Goal: Find specific page/section: Find specific page/section

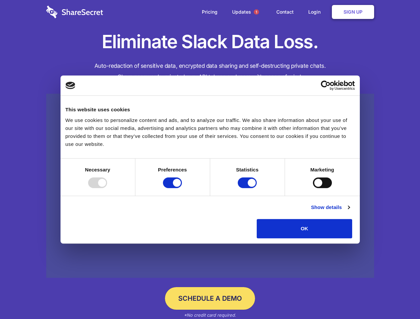
click at [107, 188] on div at bounding box center [97, 182] width 19 height 11
click at [182, 188] on input "Preferences" at bounding box center [172, 182] width 19 height 11
checkbox input "false"
click at [248, 188] on input "Statistics" at bounding box center [247, 182] width 19 height 11
checkbox input "false"
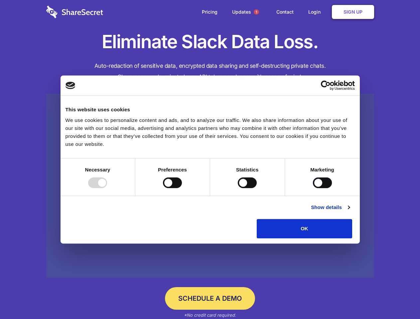
click at [313, 188] on input "Marketing" at bounding box center [322, 182] width 19 height 11
checkbox input "true"
click at [349, 211] on link "Show details" at bounding box center [330, 207] width 39 height 8
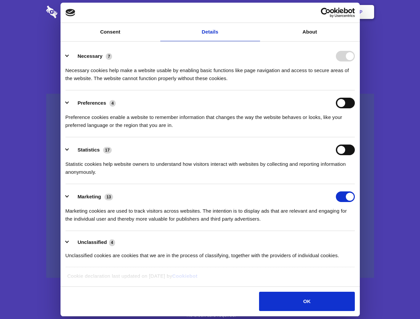
click at [354, 90] on li "Necessary 7 Necessary cookies help make a website usable by enabling basic func…" at bounding box center [209, 67] width 289 height 47
click at [256, 12] on span "1" at bounding box center [255, 11] width 5 height 5
